Goal: Task Accomplishment & Management: Manage account settings

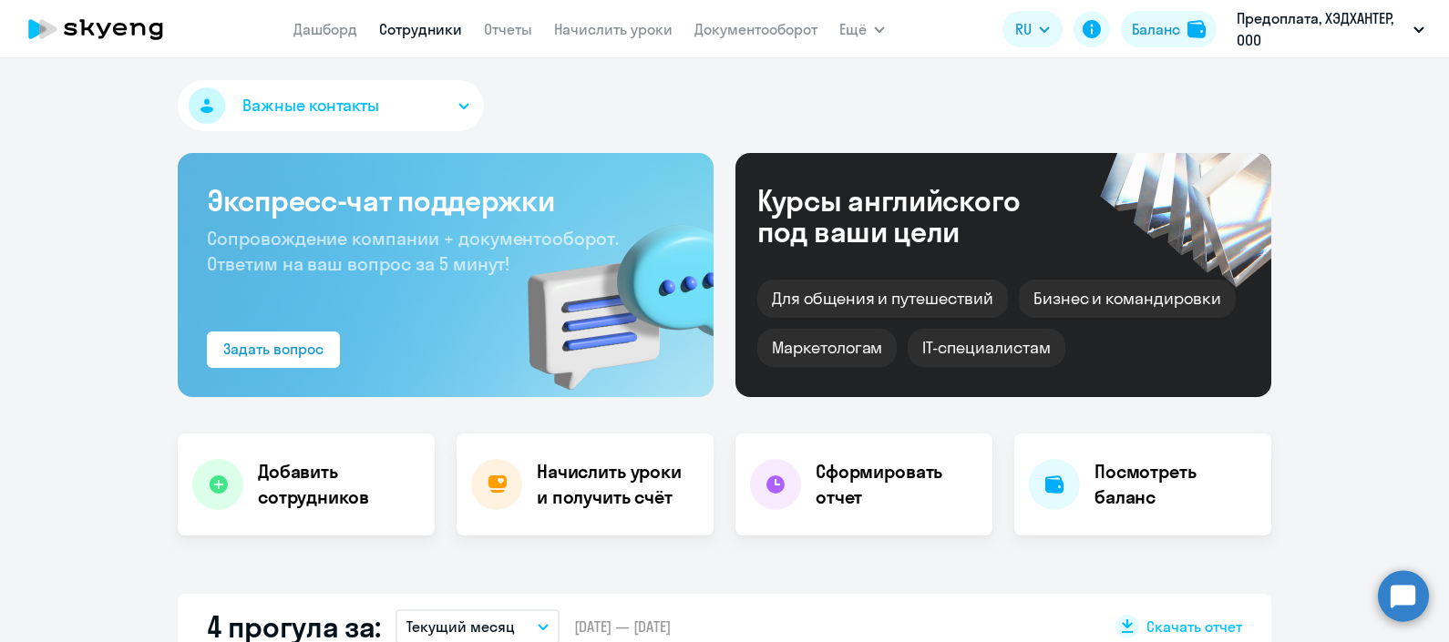
click at [416, 26] on link "Сотрудники" at bounding box center [420, 29] width 83 height 18
select select "30"
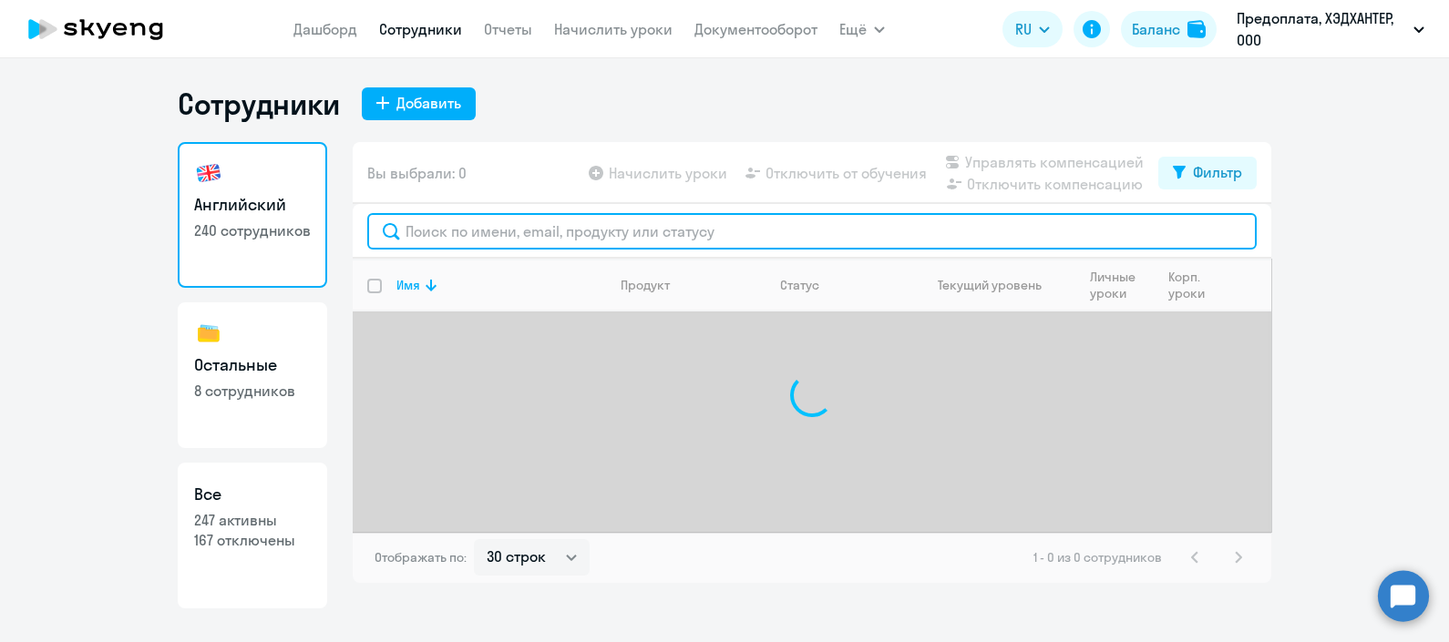
click at [496, 241] on input "text" at bounding box center [811, 231] width 889 height 36
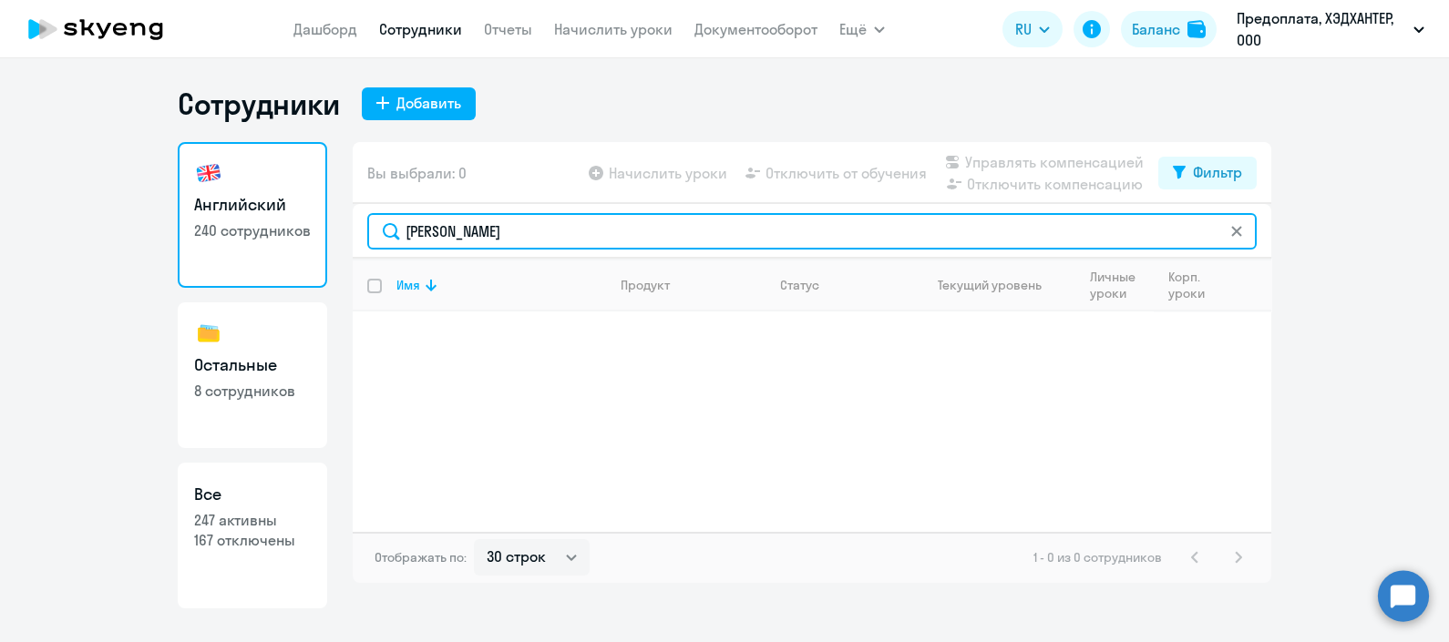
drag, startPoint x: 547, startPoint y: 230, endPoint x: 322, endPoint y: 221, distance: 225.3
click at [322, 221] on div "Английский 240 сотрудников Остальные 8 сотрудников Все 247 активны 167 отключен…" at bounding box center [724, 375] width 1093 height 467
paste input "[EMAIL_ADDRESS][DOMAIN_NAME]"
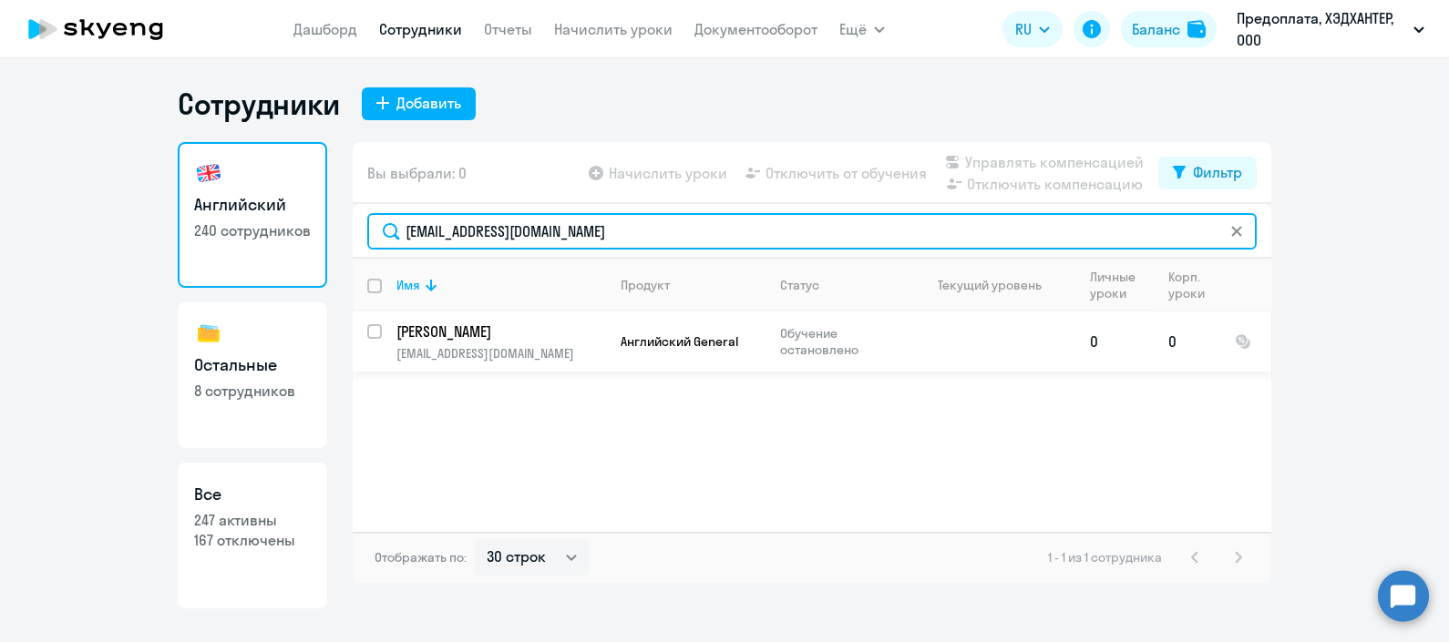
type input "[EMAIL_ADDRESS][DOMAIN_NAME]"
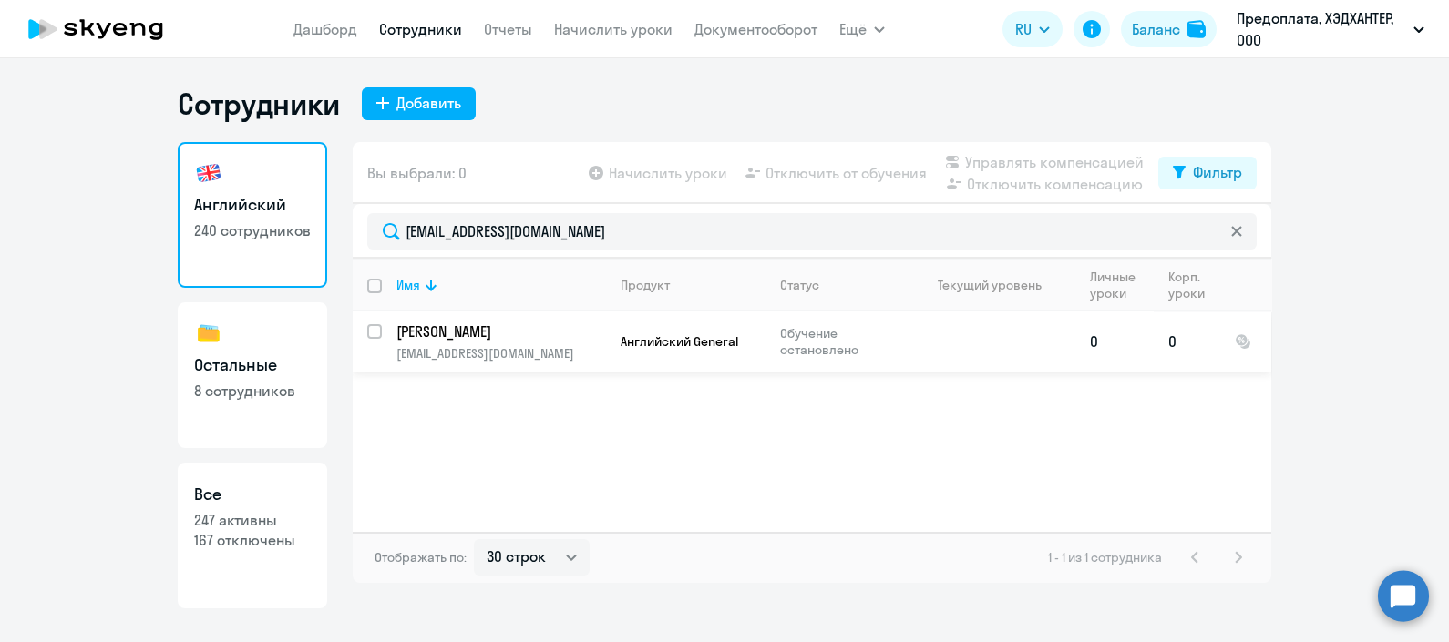
click at [535, 350] on p "[EMAIL_ADDRESS][DOMAIN_NAME]" at bounding box center [500, 353] width 209 height 16
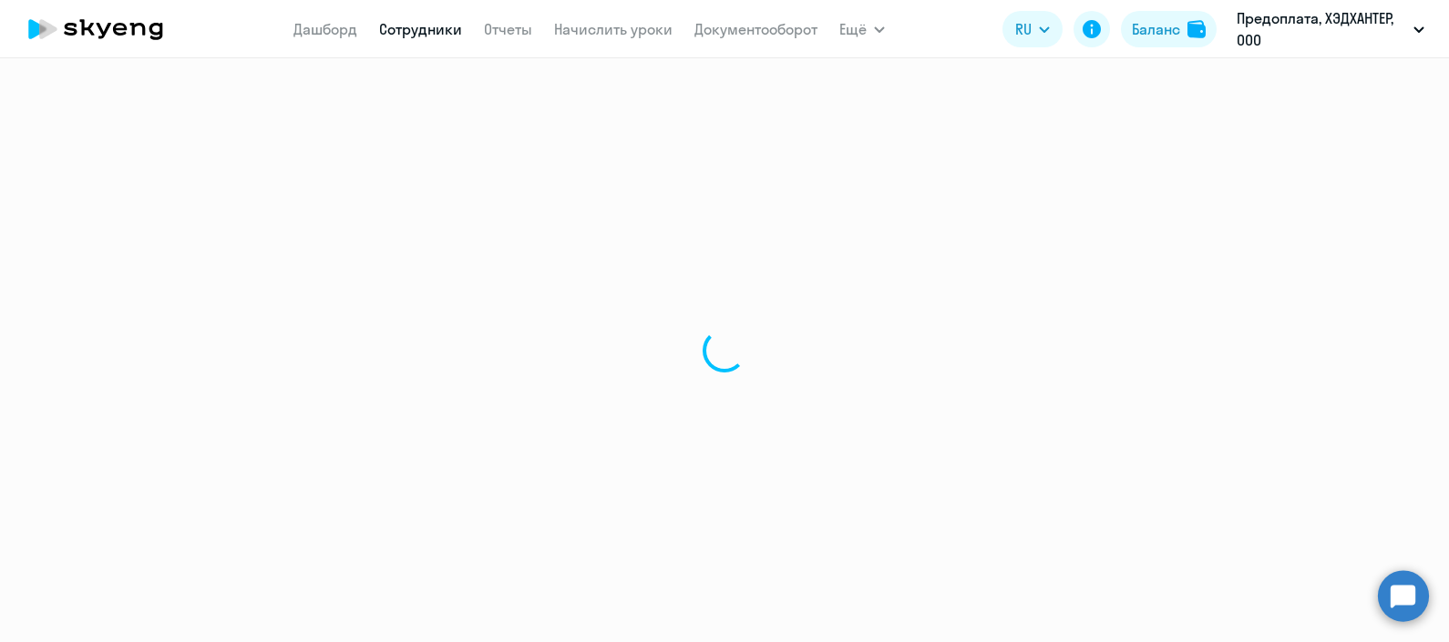
select select "english"
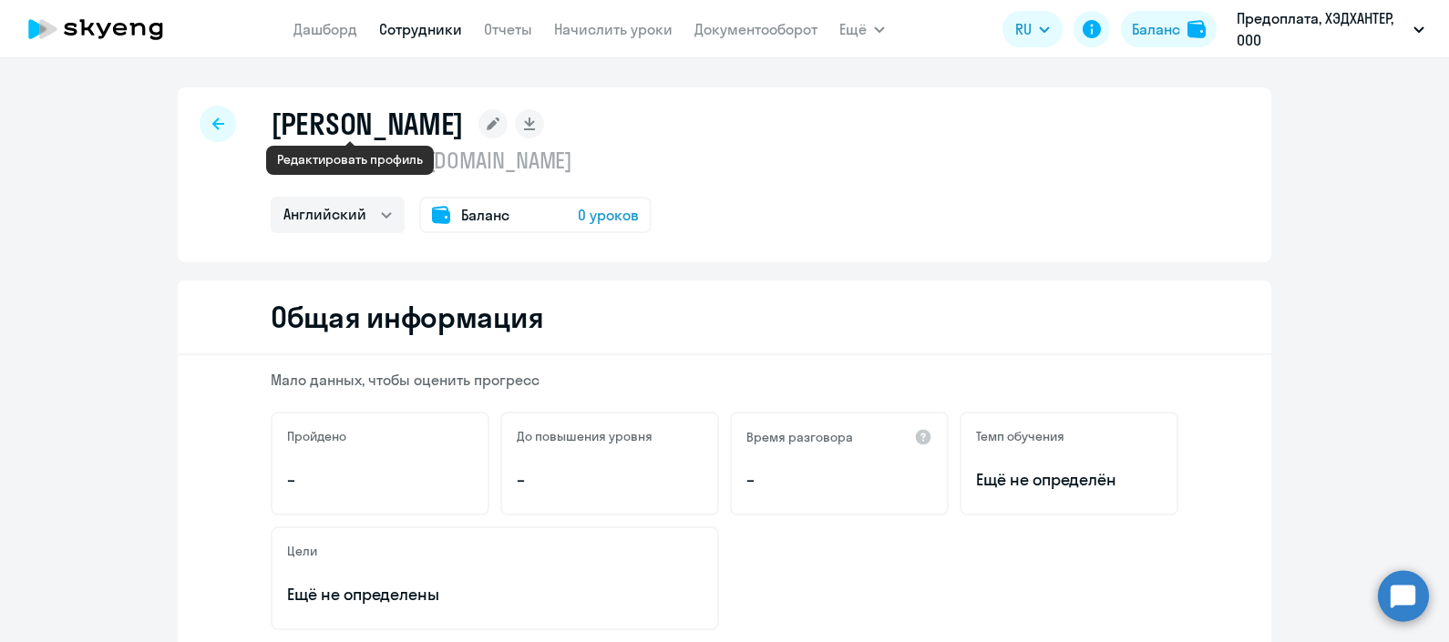
click at [478, 128] on rect at bounding box center [492, 123] width 29 height 29
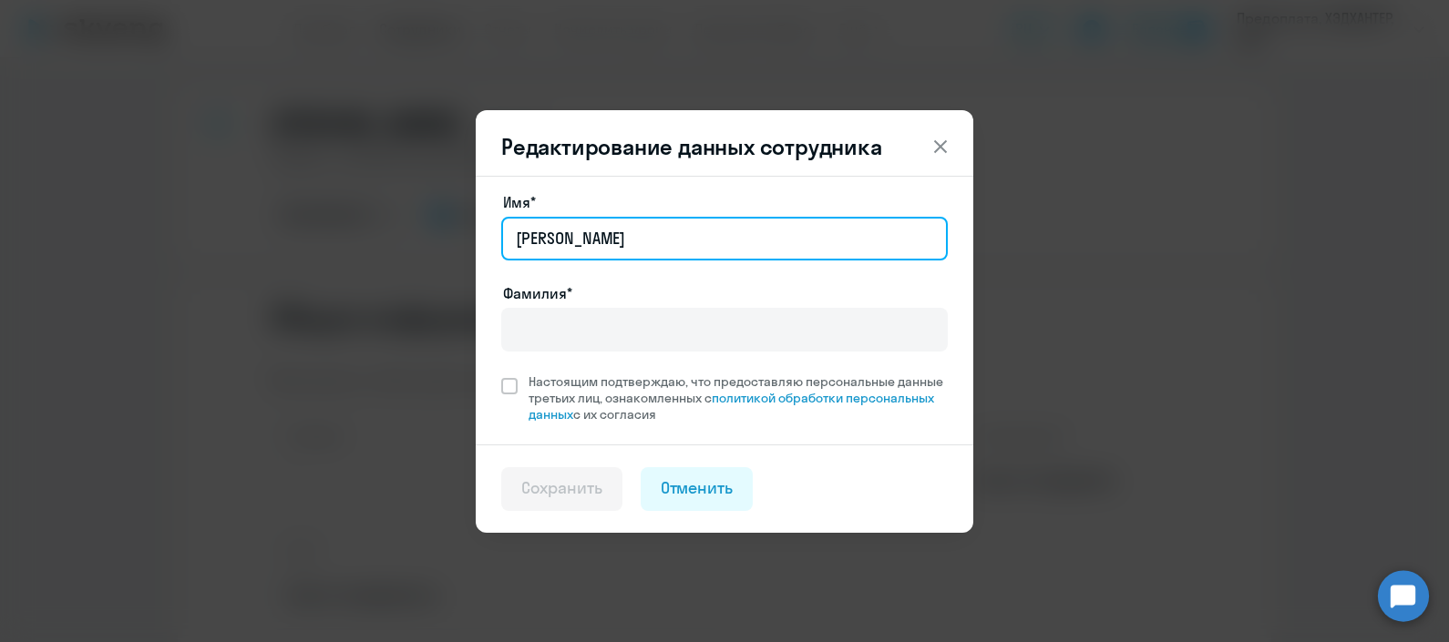
click at [615, 241] on input "[PERSON_NAME]" at bounding box center [724, 239] width 446 height 44
type input "[PERSON_NAME]"
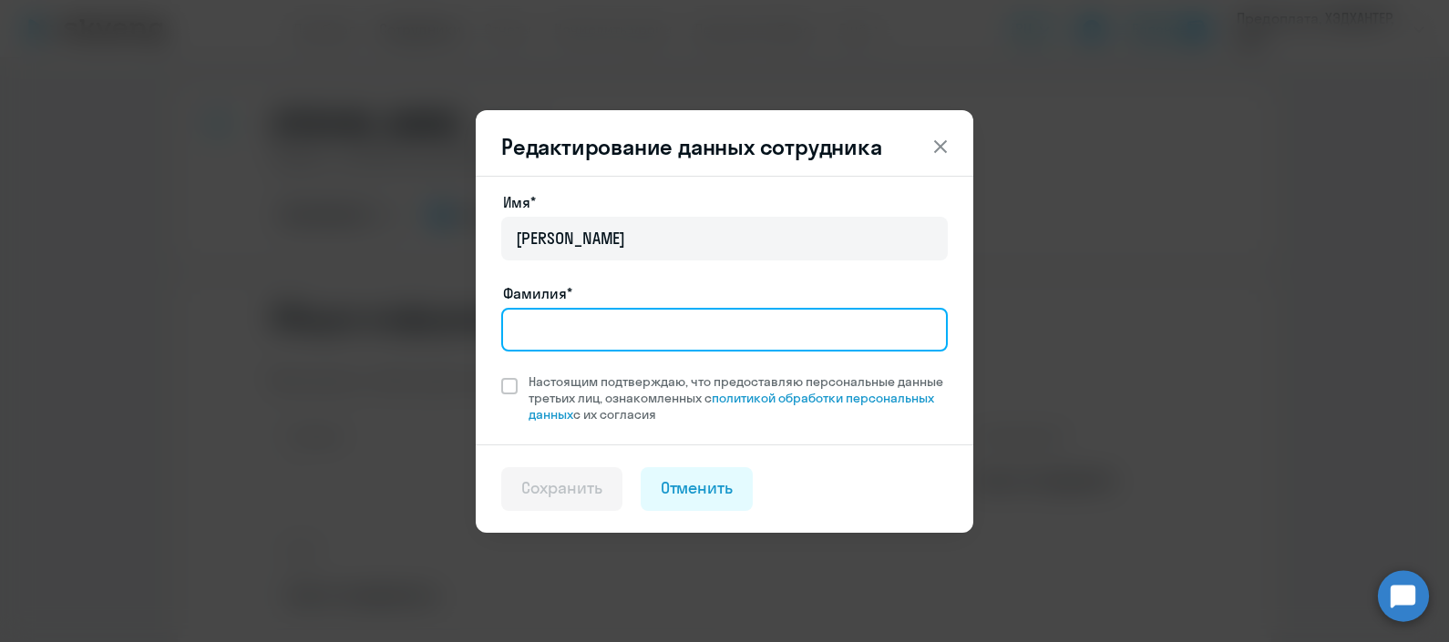
click at [610, 334] on input "Фамилия*" at bounding box center [724, 330] width 446 height 44
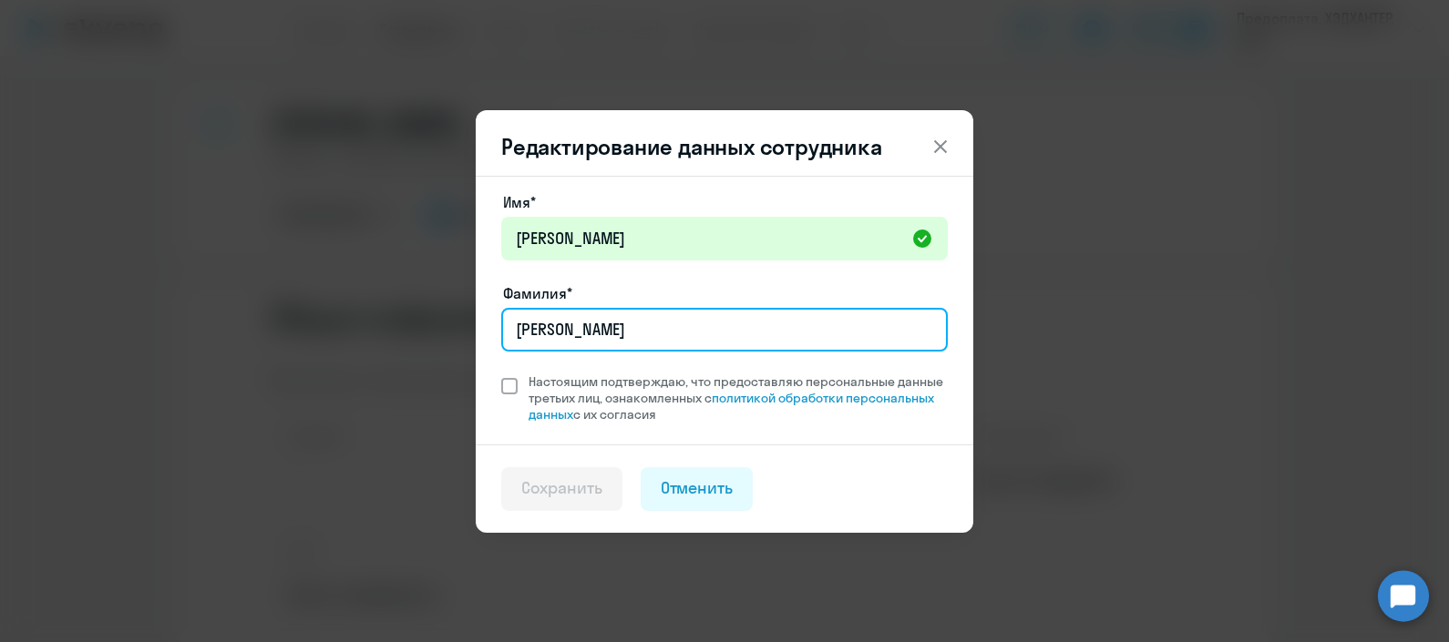
type input "[PERSON_NAME]"
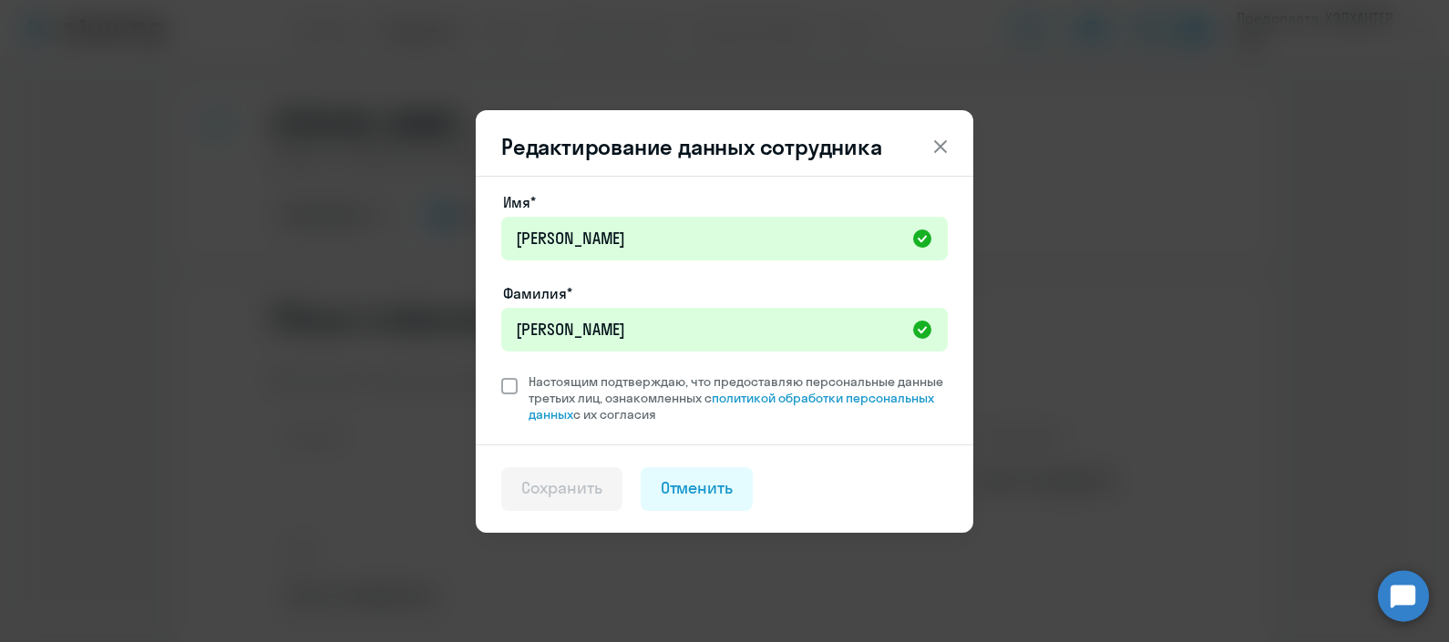
click at [502, 391] on span at bounding box center [509, 386] width 16 height 16
click at [501, 374] on input "Настоящим подтверждаю, что предоставляю персональные данные третьих лиц, ознако…" at bounding box center [500, 373] width 1 height 1
checkbox input "true"
click at [553, 495] on div "Сохранить" at bounding box center [561, 489] width 81 height 24
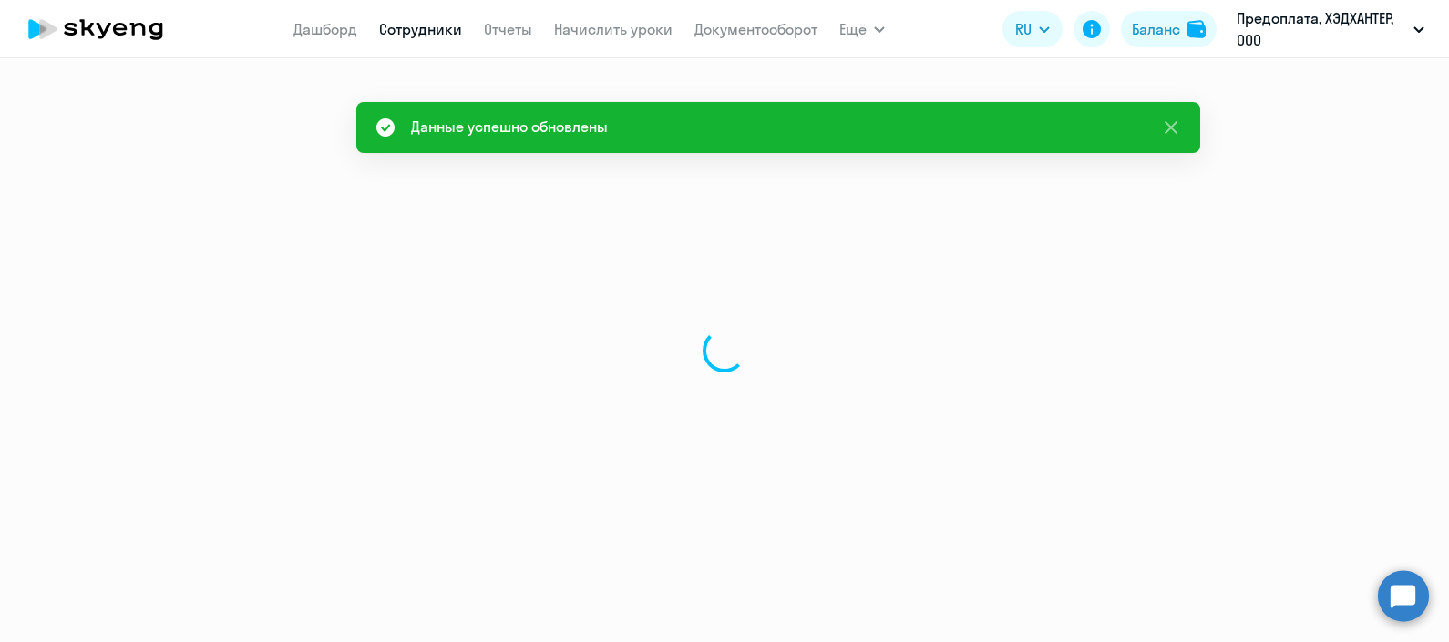
select select "english"
